Goal: Information Seeking & Learning: Learn about a topic

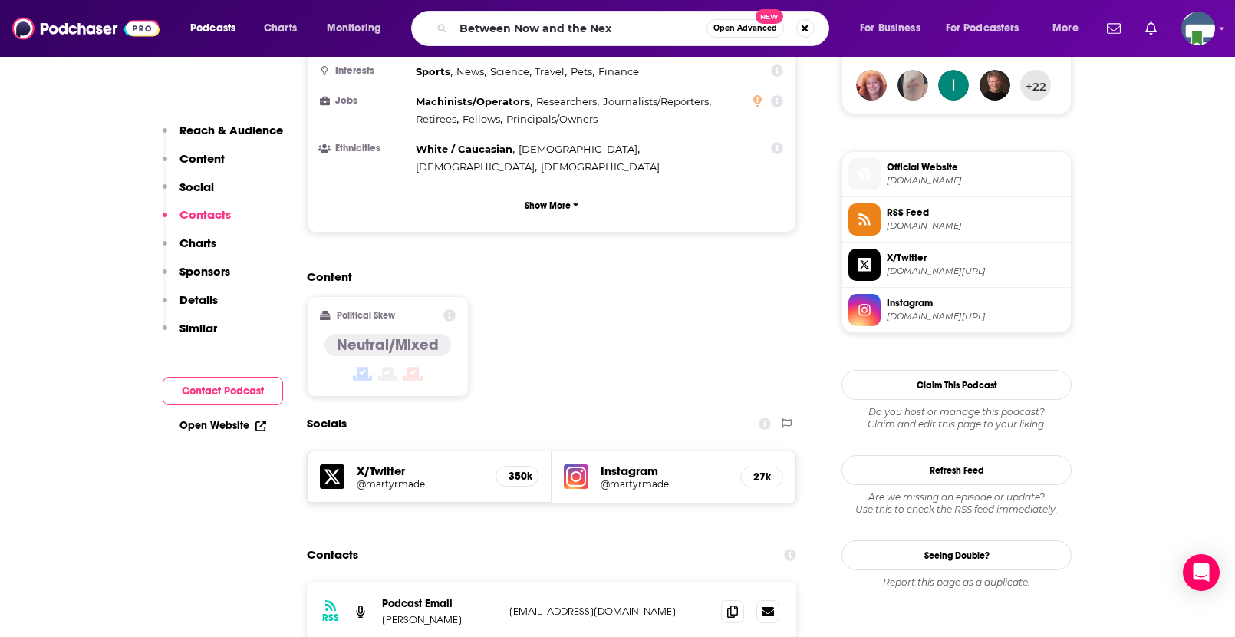
type input "Between Now and the Next"
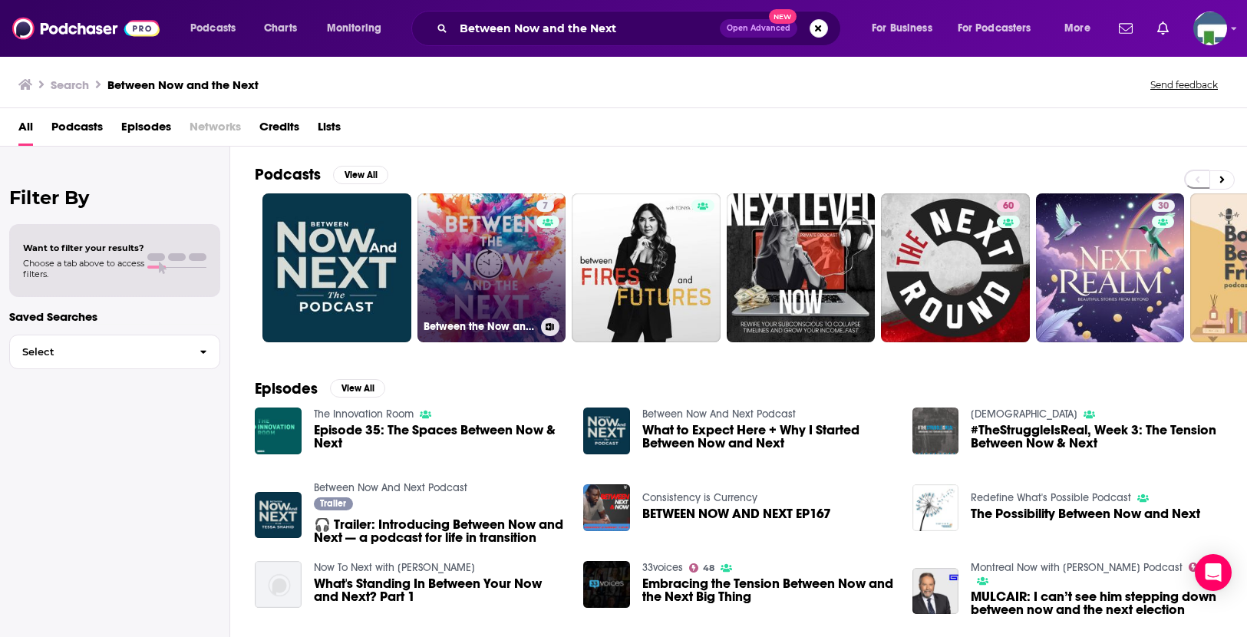
click at [476, 266] on link "7 Between the Now and the Next Podcast" at bounding box center [491, 267] width 149 height 149
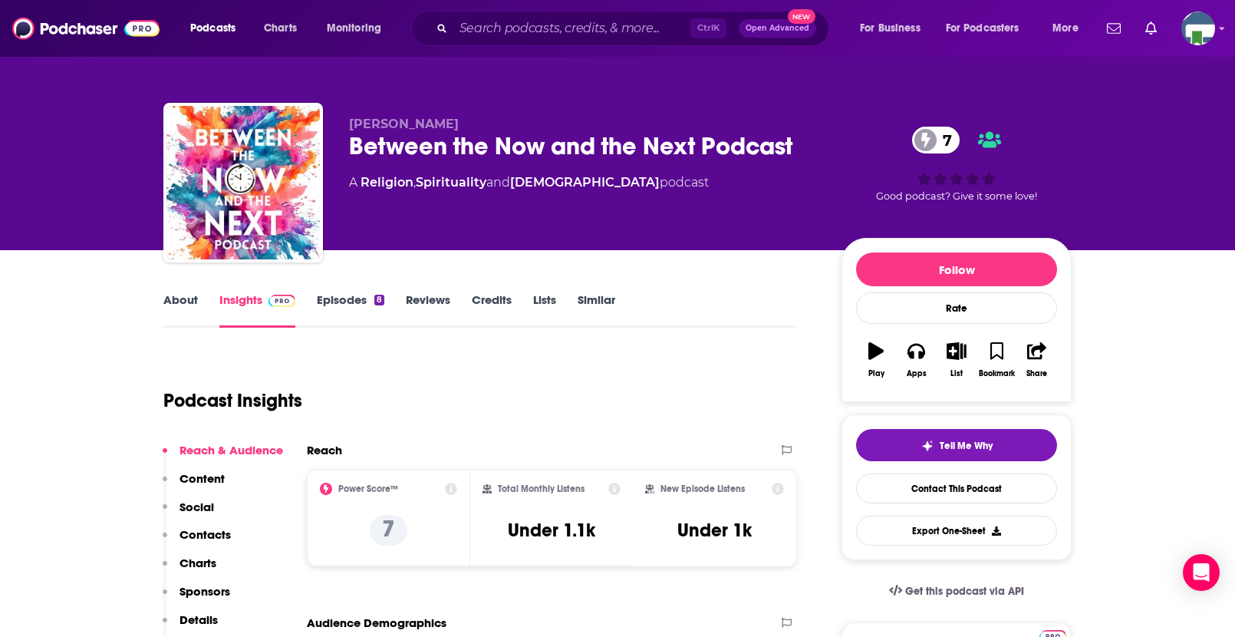
click at [185, 302] on link "About" at bounding box center [180, 309] width 35 height 35
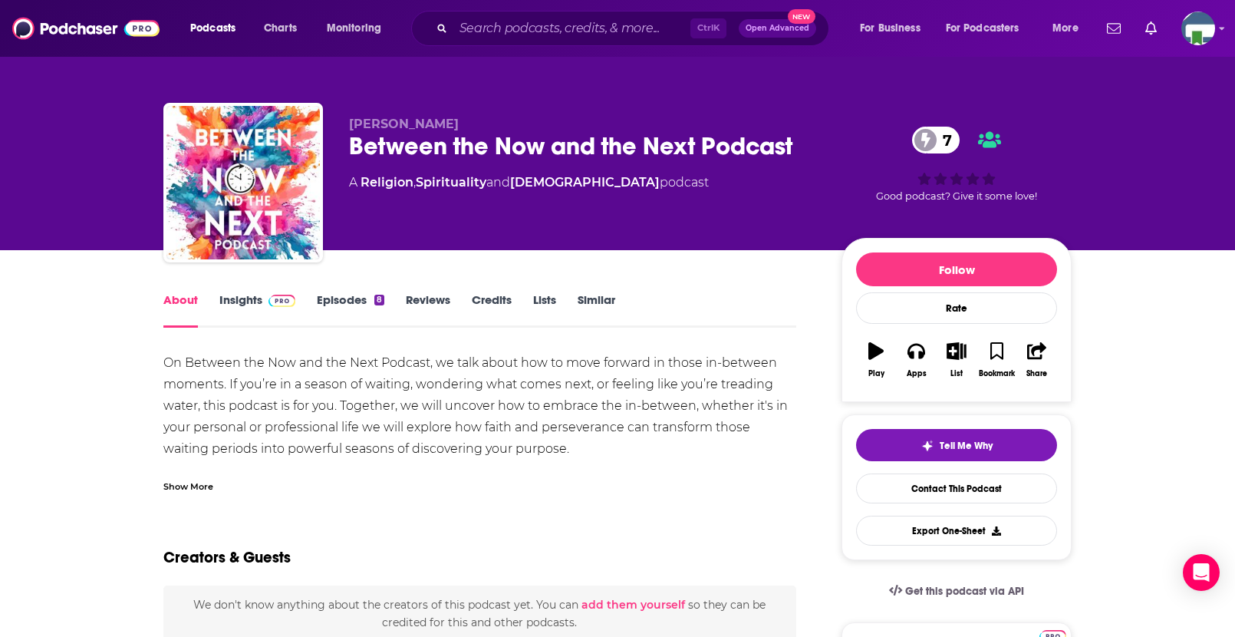
click at [203, 482] on div "Show More" at bounding box center [188, 485] width 50 height 15
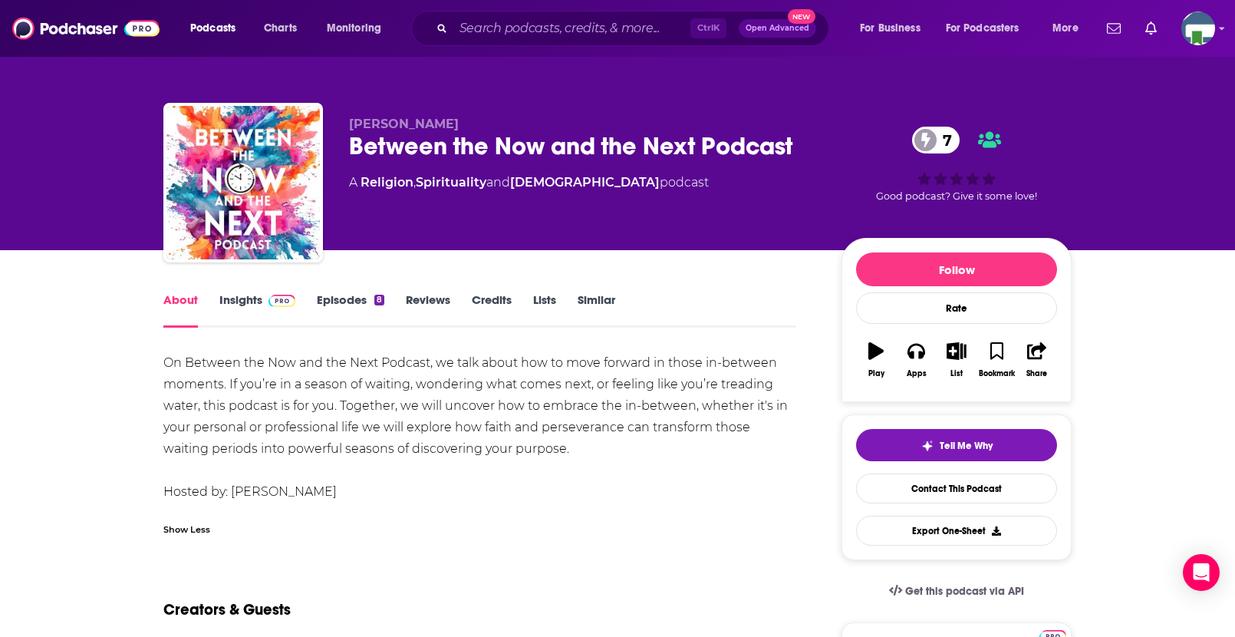
click at [193, 528] on div "Show Less" at bounding box center [186, 528] width 47 height 15
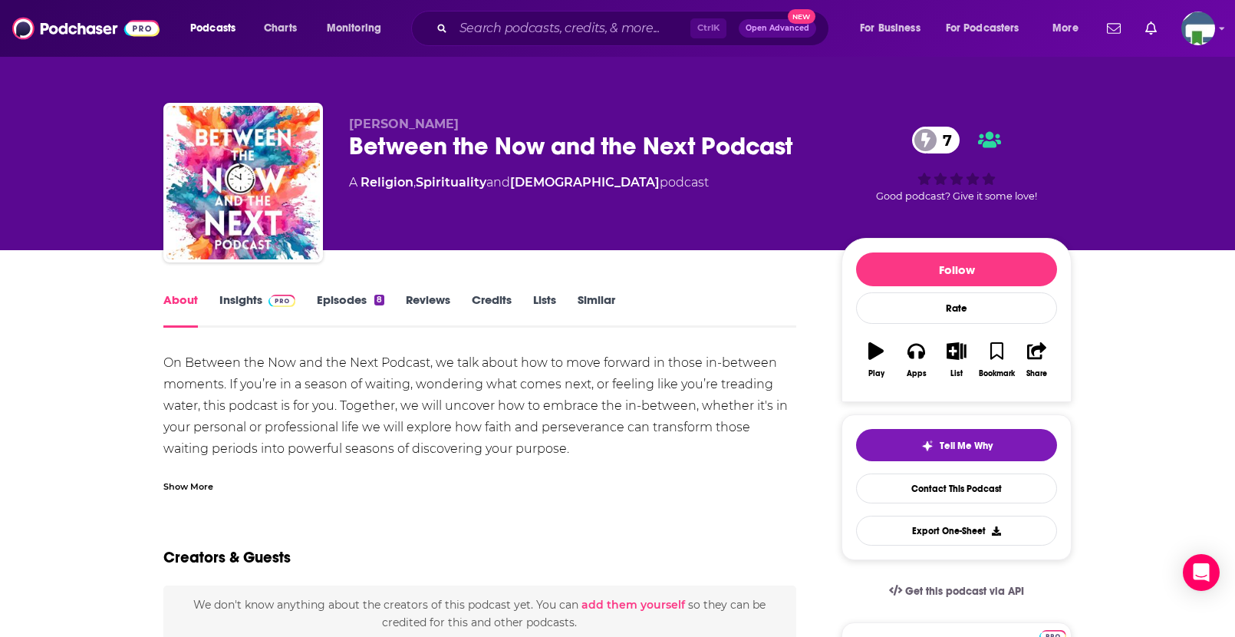
click at [189, 487] on div "Show More" at bounding box center [188, 485] width 50 height 15
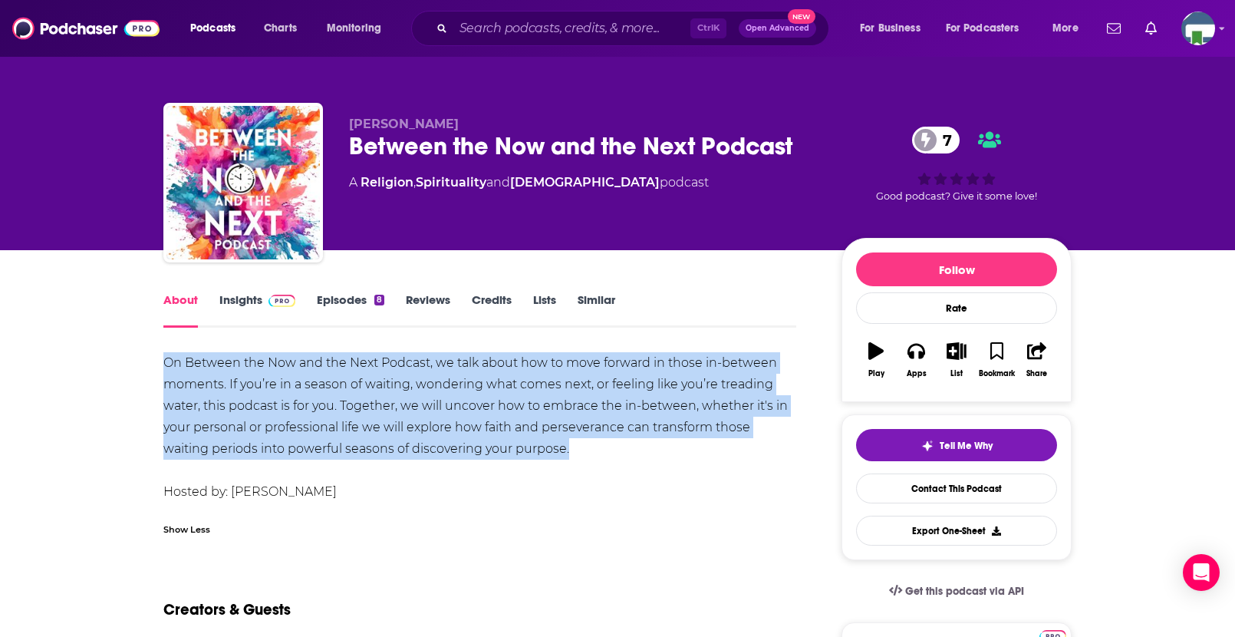
drag, startPoint x: 165, startPoint y: 361, endPoint x: 595, endPoint y: 456, distance: 440.7
click at [595, 456] on div "On Between the Now and the Next Podcast, we talk about how to move forward in t…" at bounding box center [479, 427] width 633 height 150
copy div "On Between the Now and the Next Podcast, we talk about how to move forward in t…"
